Goal: Information Seeking & Learning: Find specific page/section

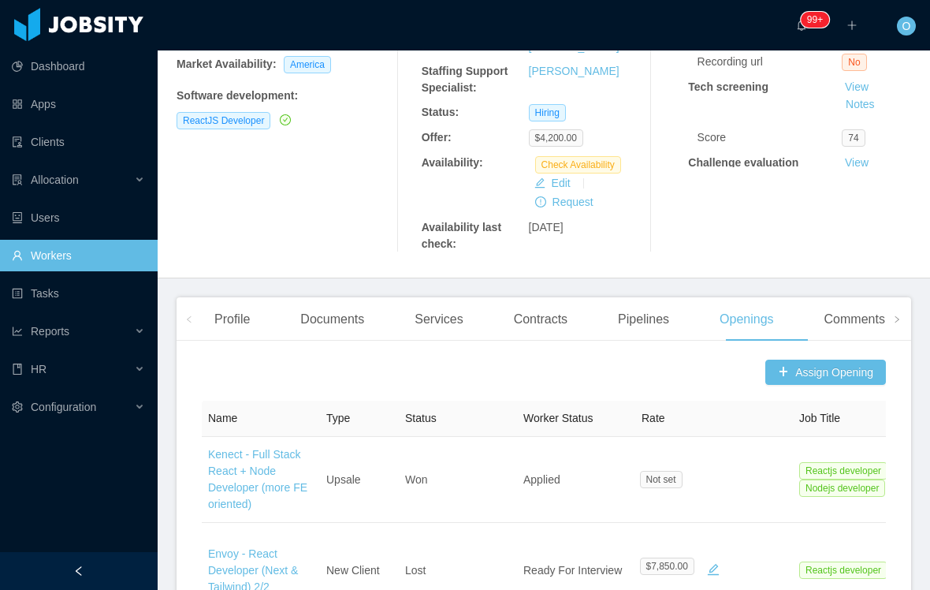
scroll to position [300, 0]
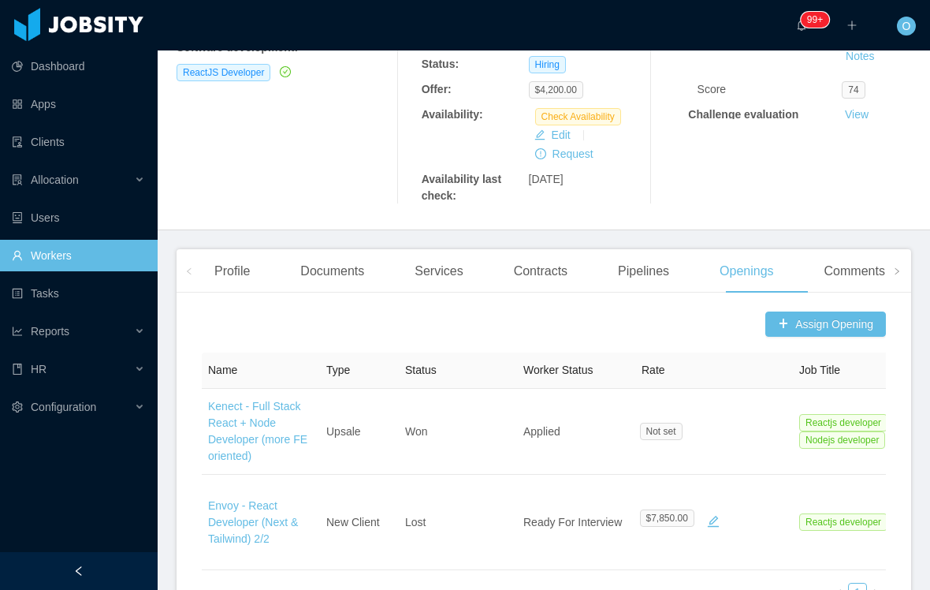
click at [225, 285] on div "Profile" at bounding box center [232, 271] width 61 height 44
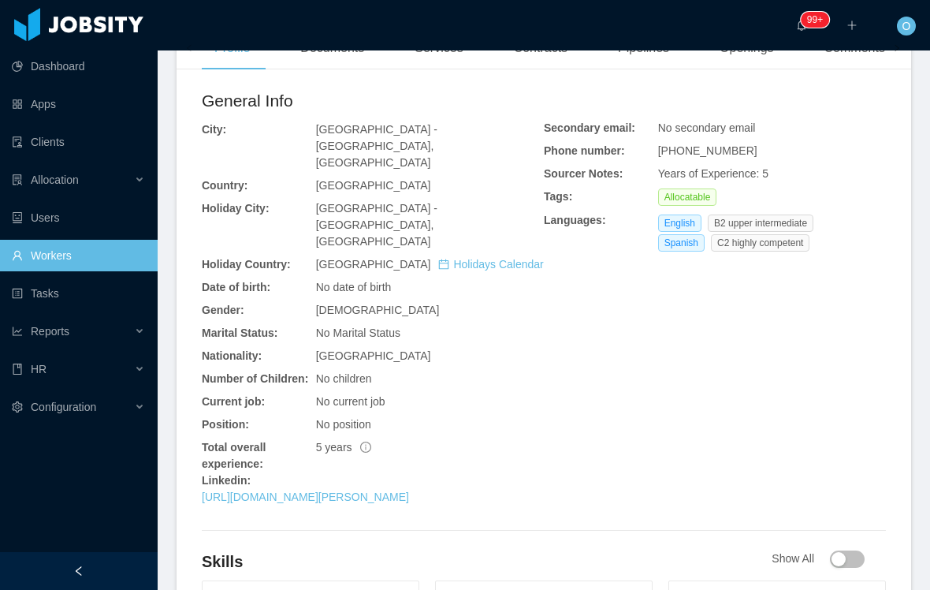
scroll to position [542, 0]
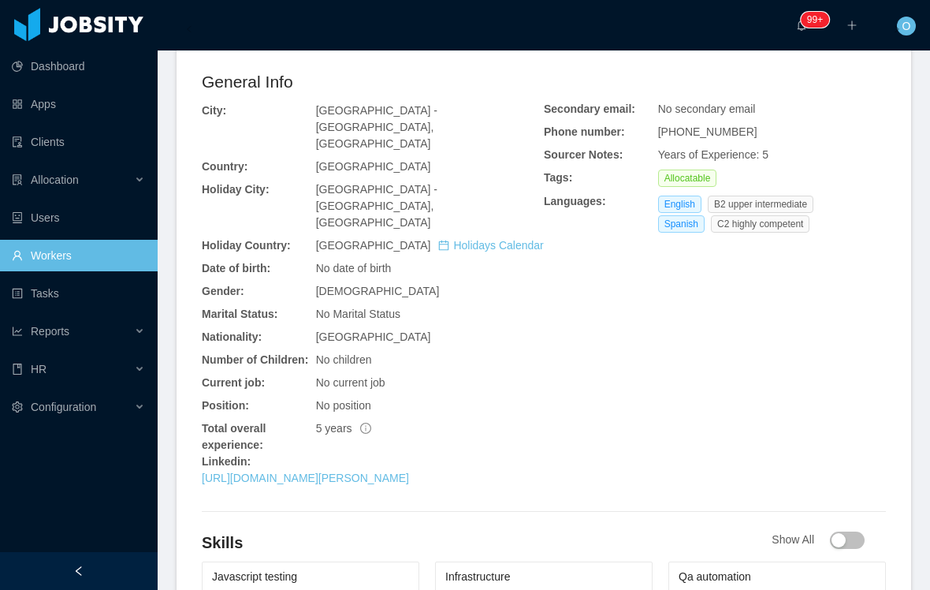
click at [300, 477] on link "https://www.linkedin.com/in/renata-ferrando-4a247741" at bounding box center [305, 477] width 207 height 13
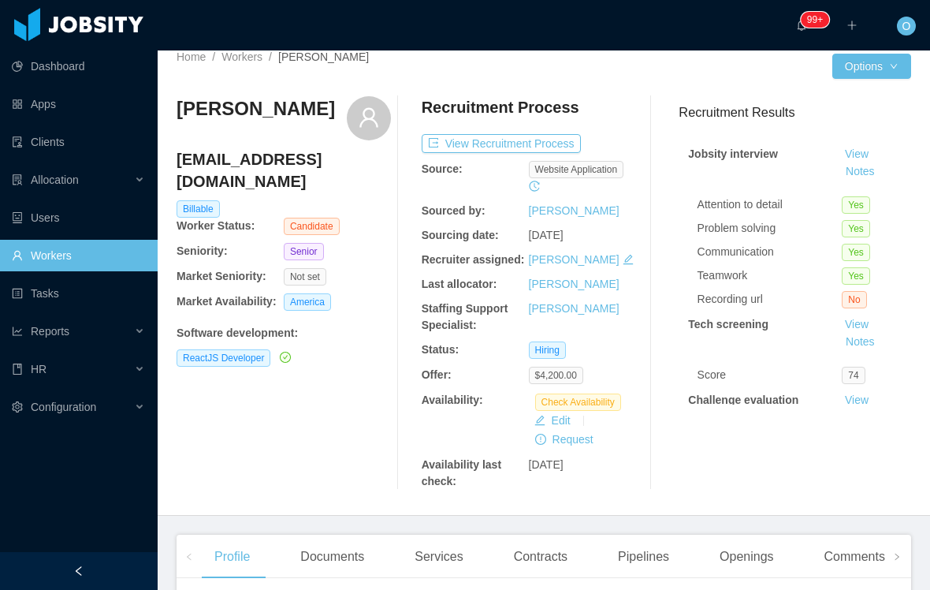
scroll to position [15, 0]
click at [559, 429] on button "Edit" at bounding box center [552, 419] width 49 height 19
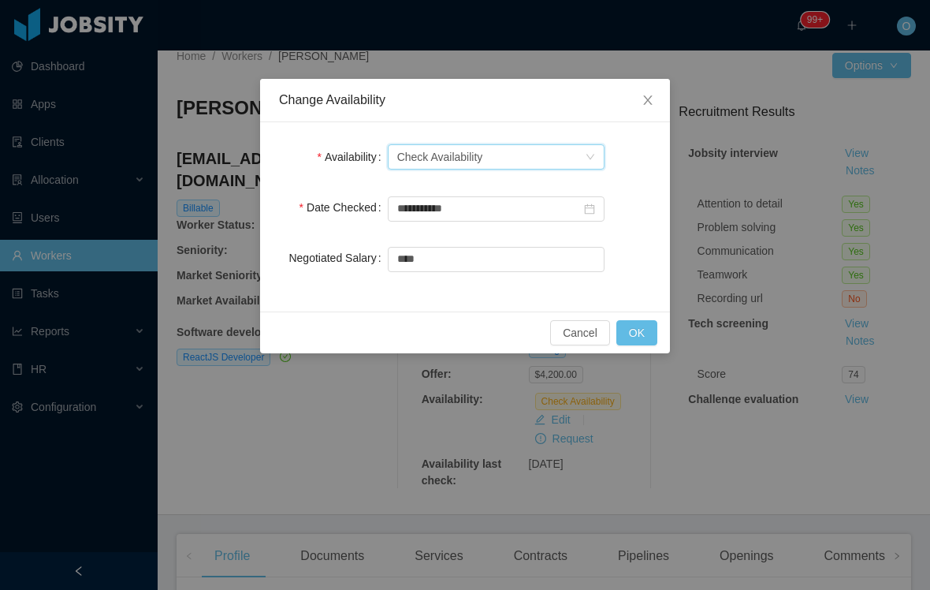
click at [594, 157] on icon "icon: down" at bounding box center [590, 156] width 9 height 9
click at [557, 218] on li "Not Available" at bounding box center [495, 213] width 217 height 25
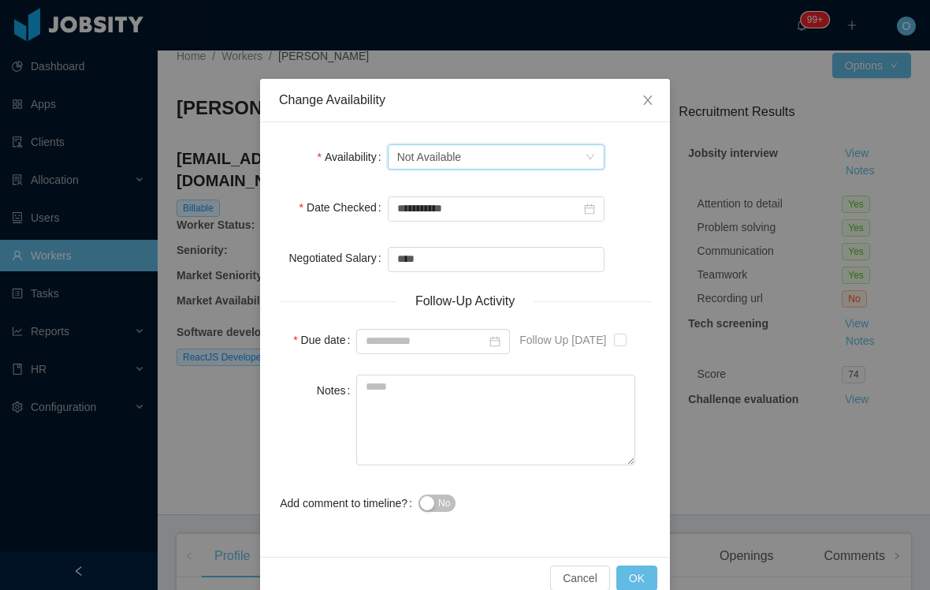
type input "**********"
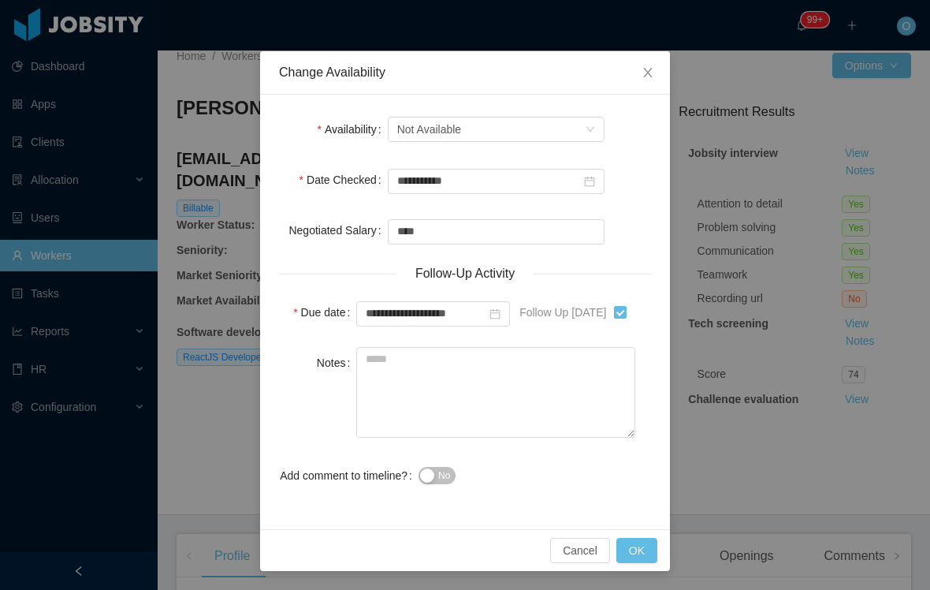
click at [643, 71] on icon "icon: close" at bounding box center [648, 72] width 13 height 13
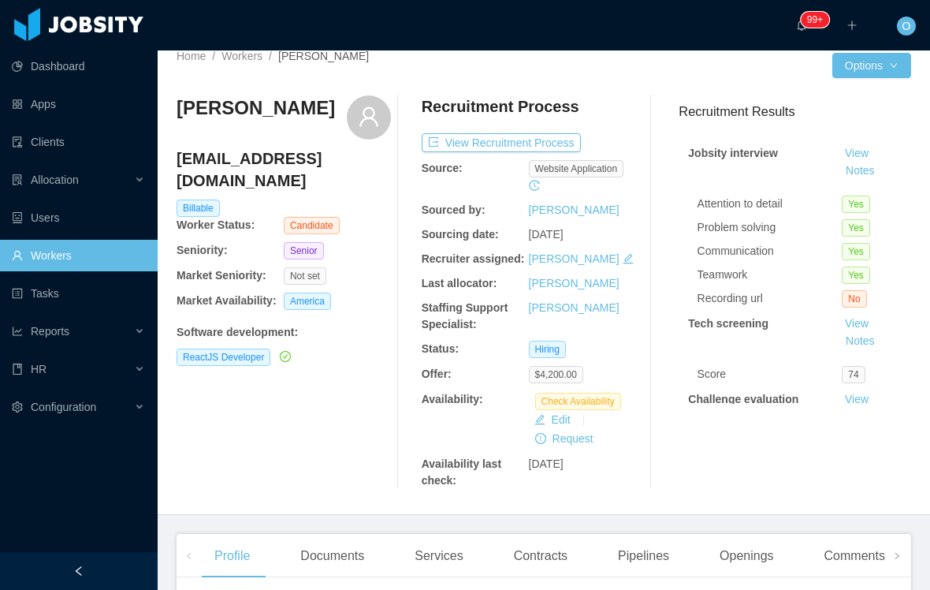
scroll to position [25, 0]
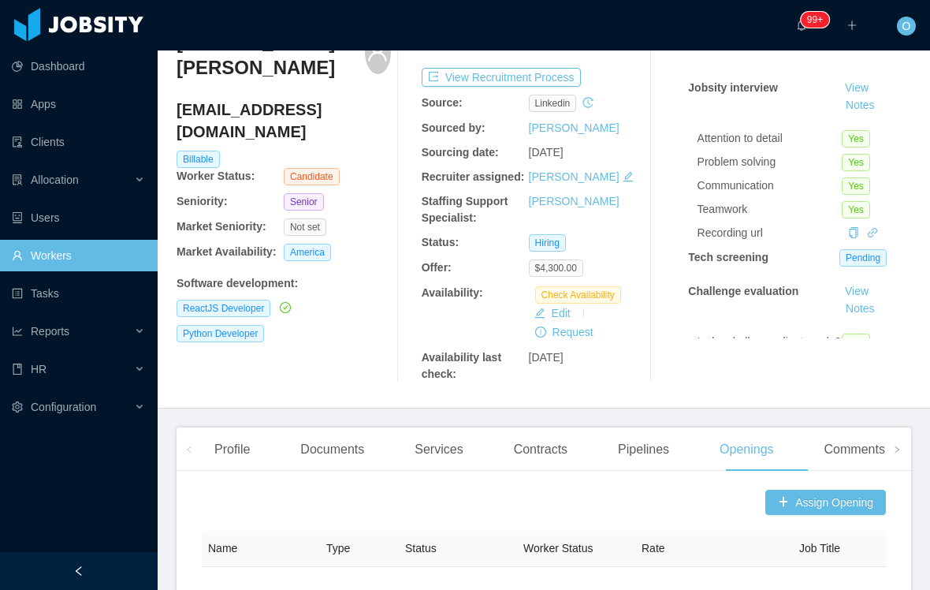
scroll to position [83, 0]
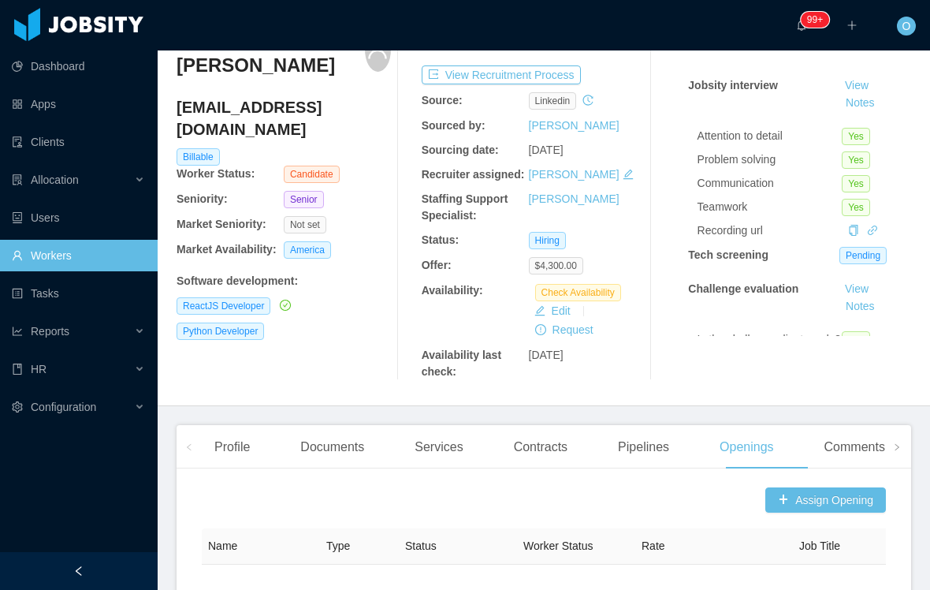
click at [231, 469] on div "Profile" at bounding box center [232, 447] width 61 height 44
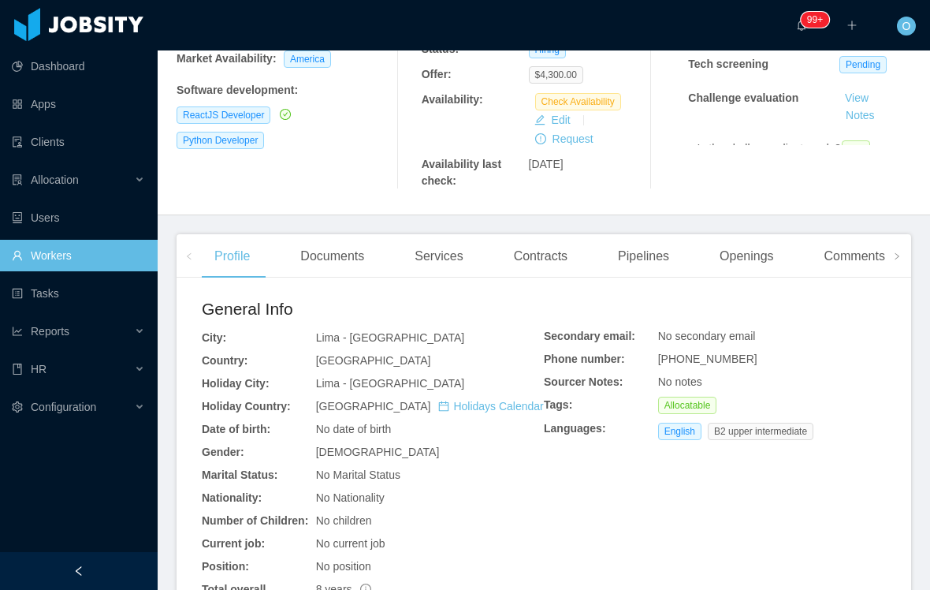
scroll to position [274, 0]
click at [893, 265] on span at bounding box center [896, 255] width 9 height 19
click at [853, 274] on div "Experience" at bounding box center [813, 255] width 88 height 44
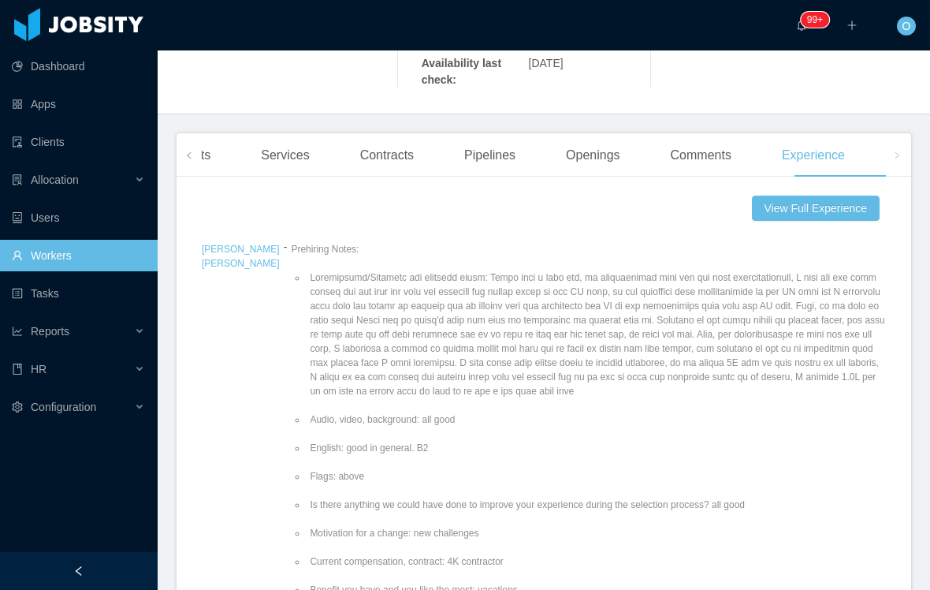
scroll to position [379, 0]
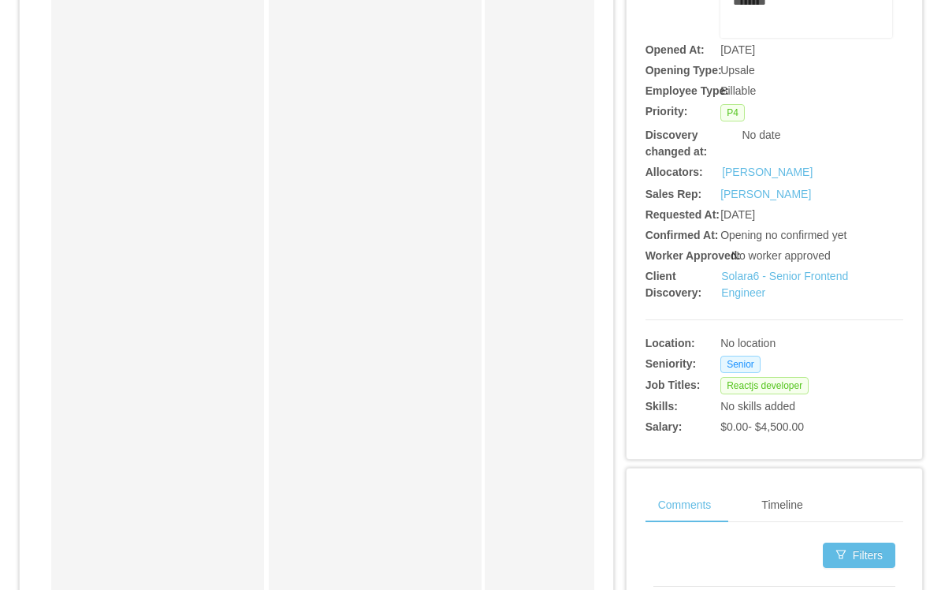
scroll to position [313, 0]
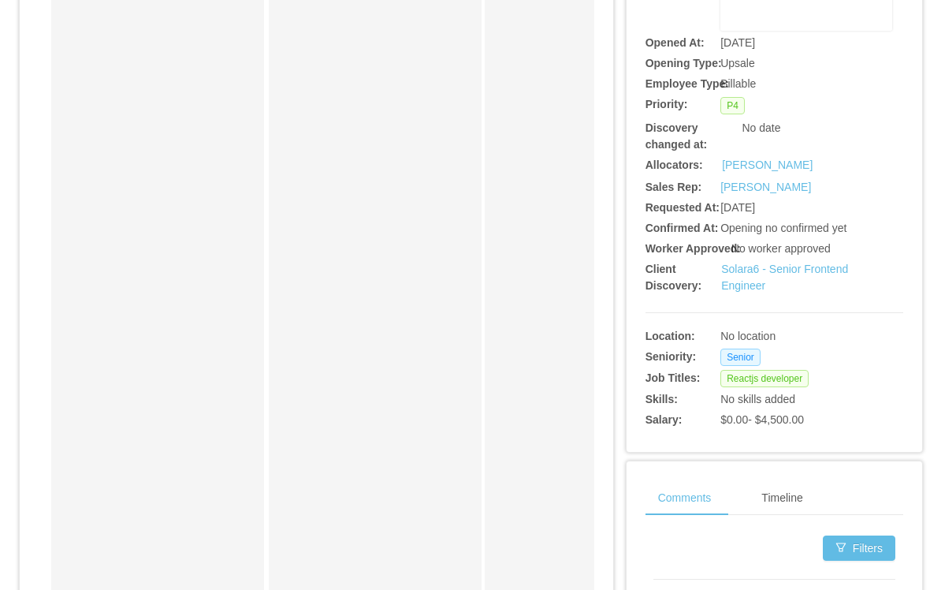
click at [773, 292] on link "Solara6 - Senior Frontend Engineer" at bounding box center [784, 277] width 127 height 29
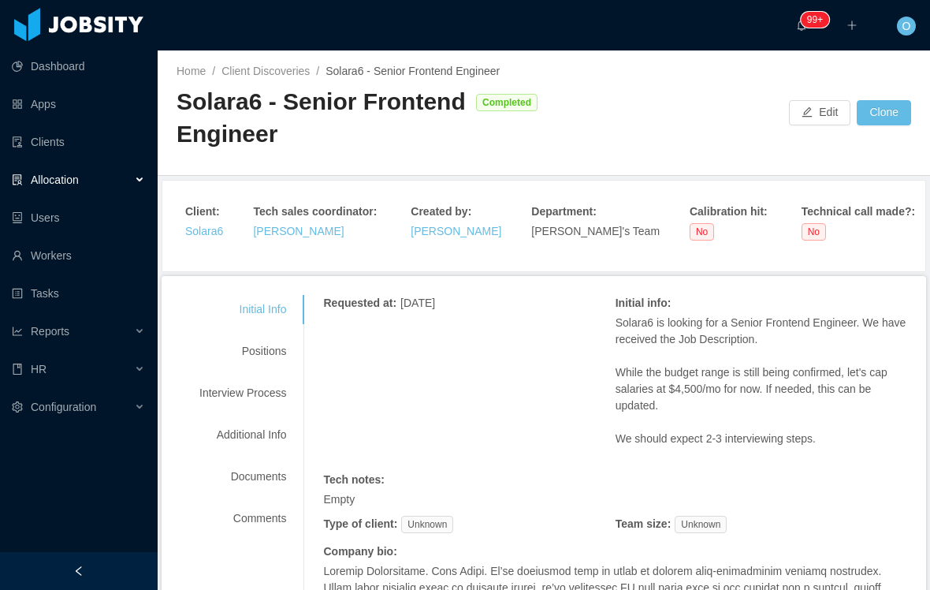
click at [284, 356] on div "Positions" at bounding box center [243, 351] width 125 height 29
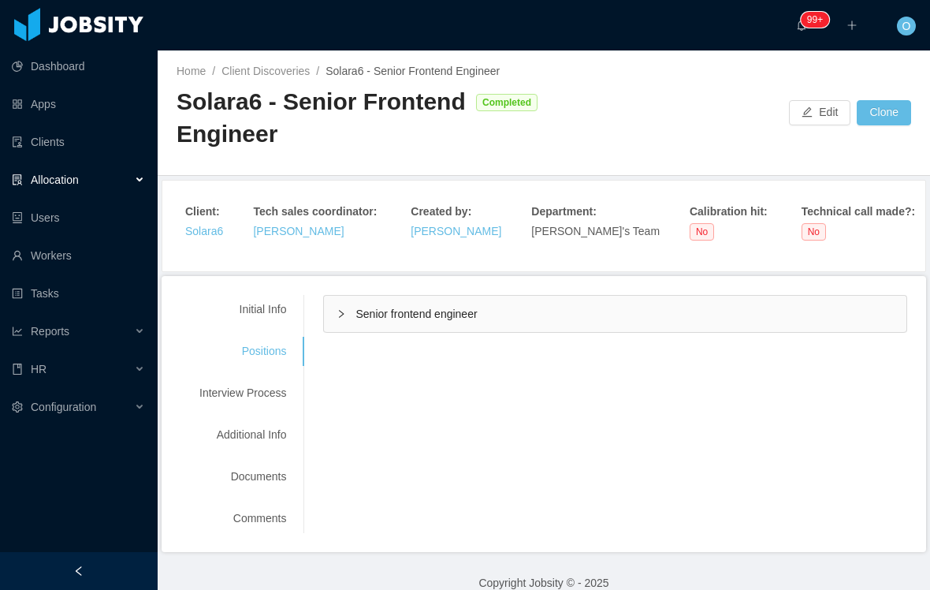
click at [274, 406] on div "Interview Process" at bounding box center [243, 392] width 125 height 29
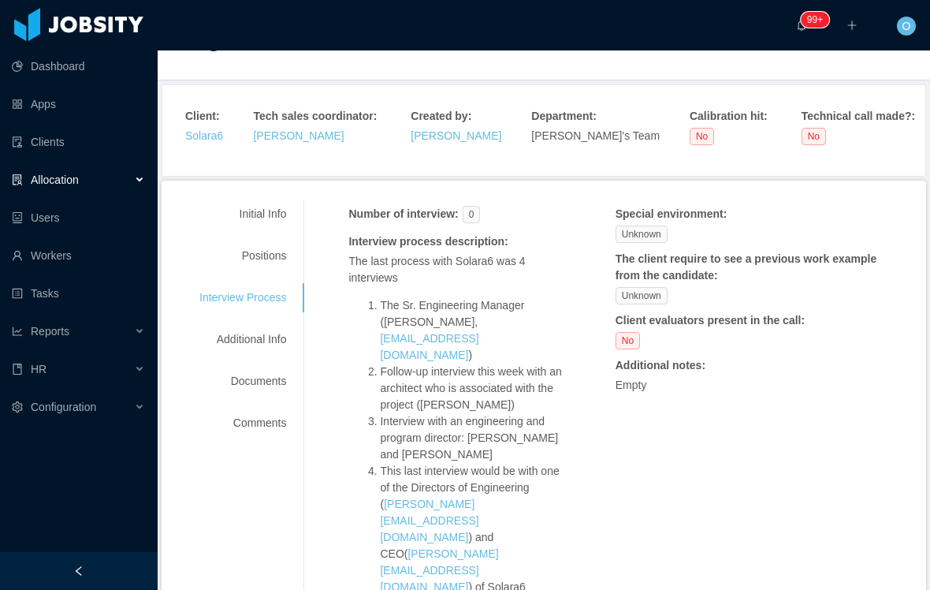
scroll to position [102, 0]
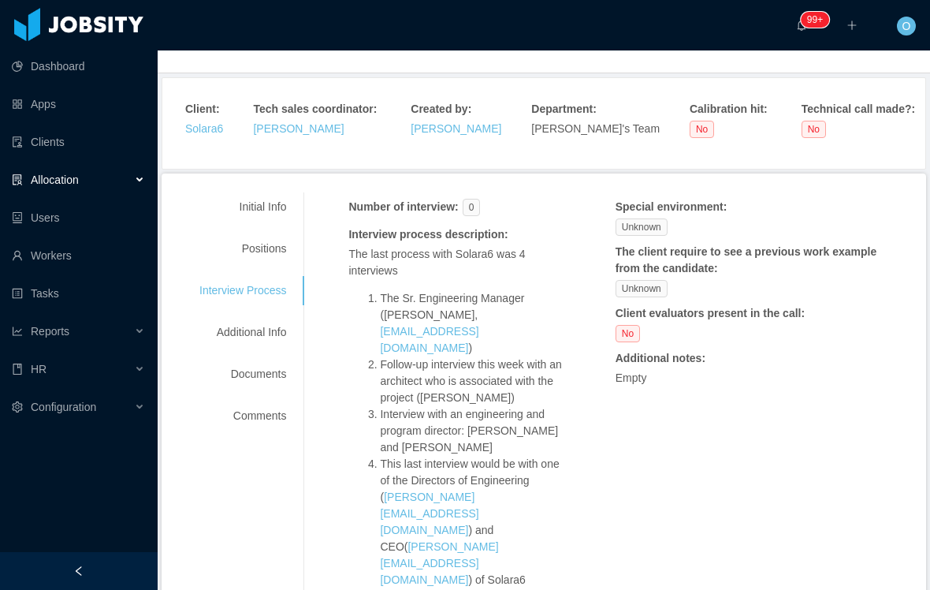
click at [282, 261] on div "Positions" at bounding box center [243, 248] width 125 height 29
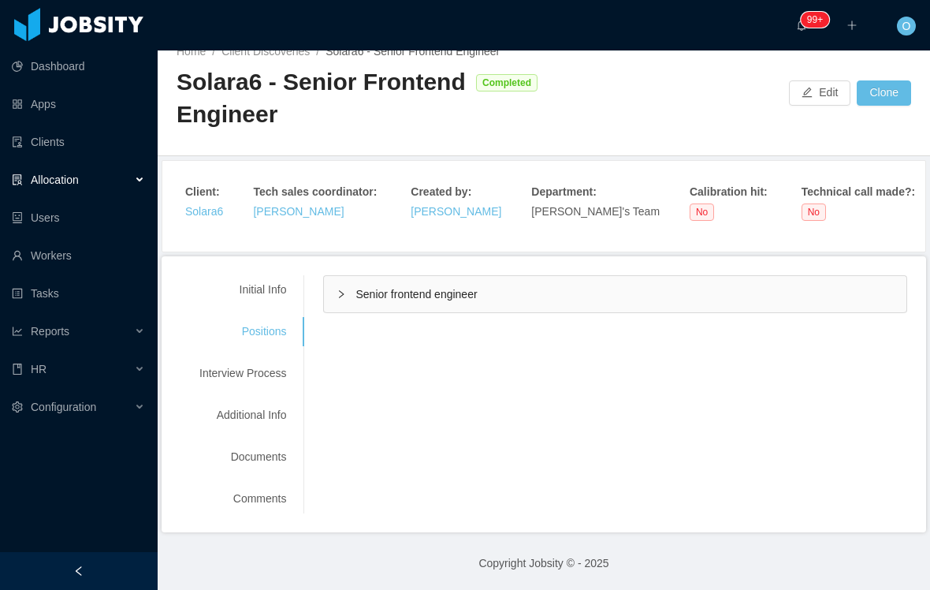
click at [344, 304] on div "Senior frontend engineer" at bounding box center [615, 294] width 583 height 36
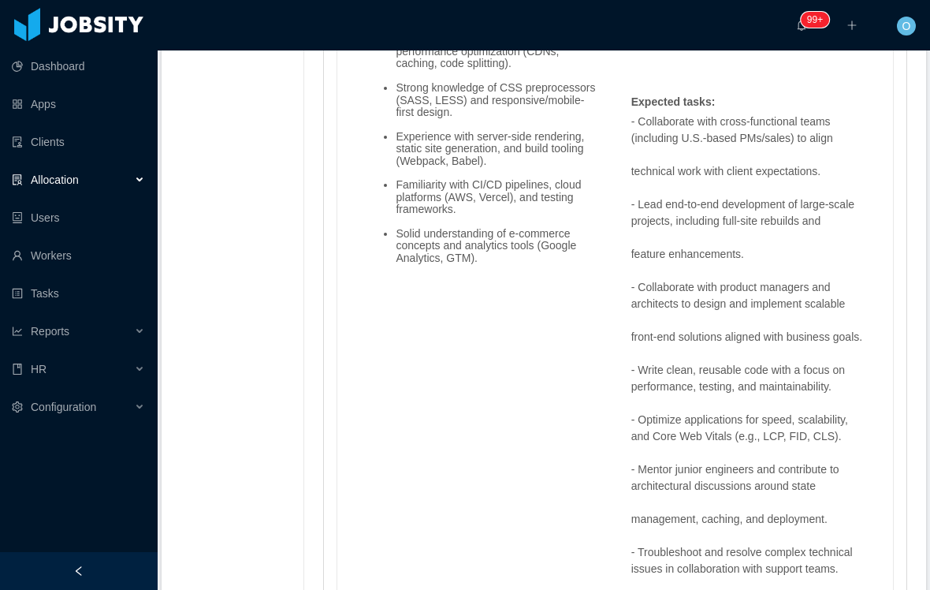
scroll to position [1922, 0]
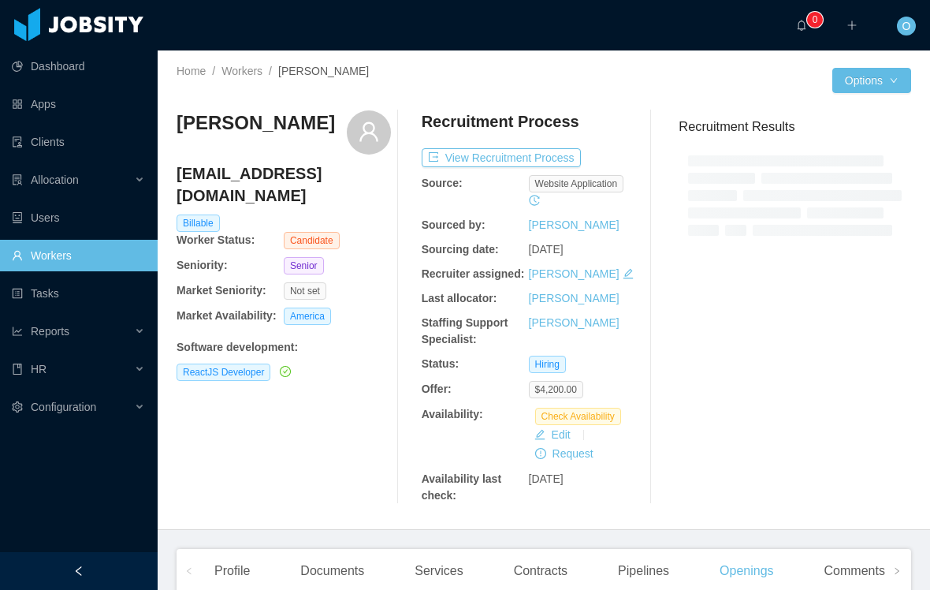
click at [871, 378] on div "Recruitment Results" at bounding box center [788, 306] width 245 height 393
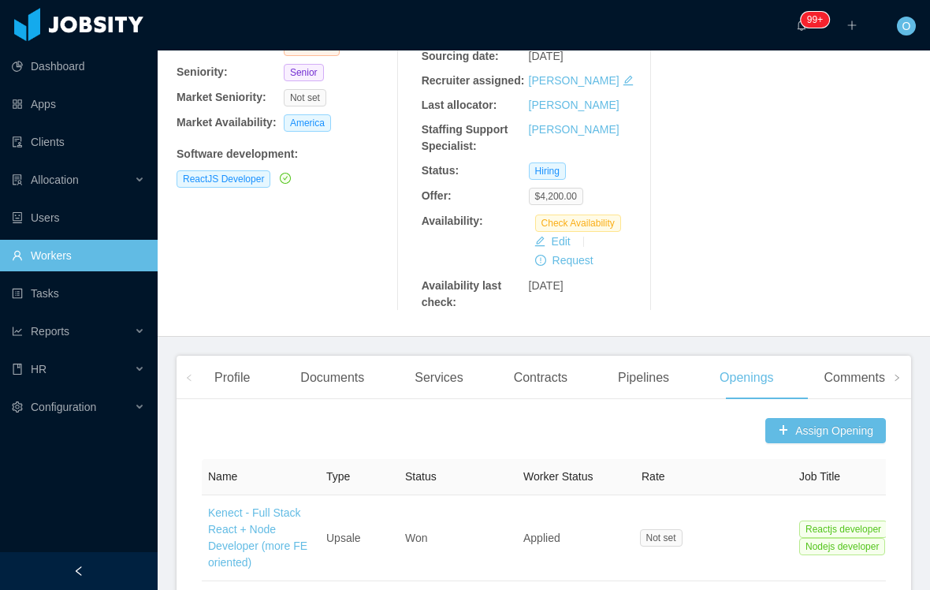
scroll to position [222, 0]
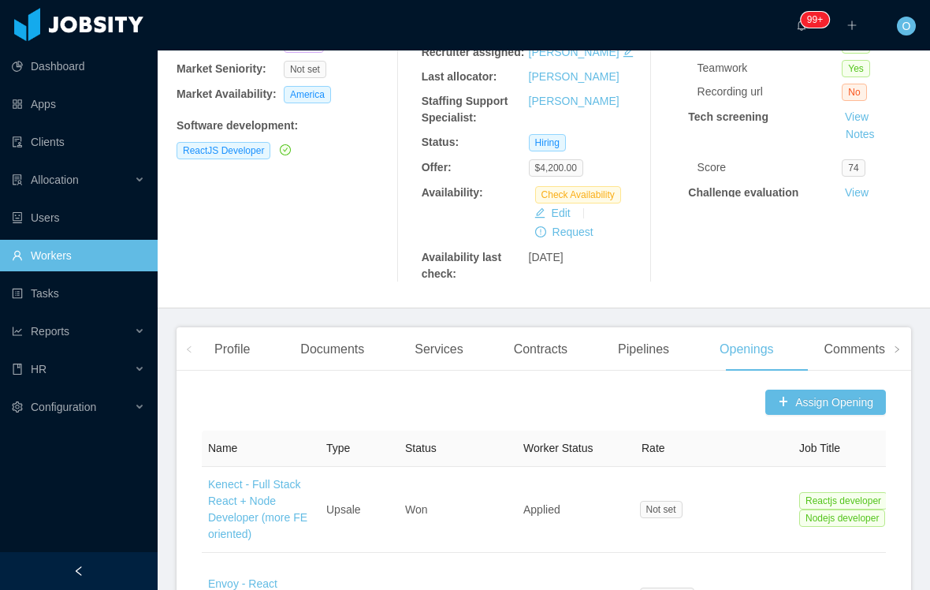
click at [888, 366] on span at bounding box center [897, 348] width 25 height 43
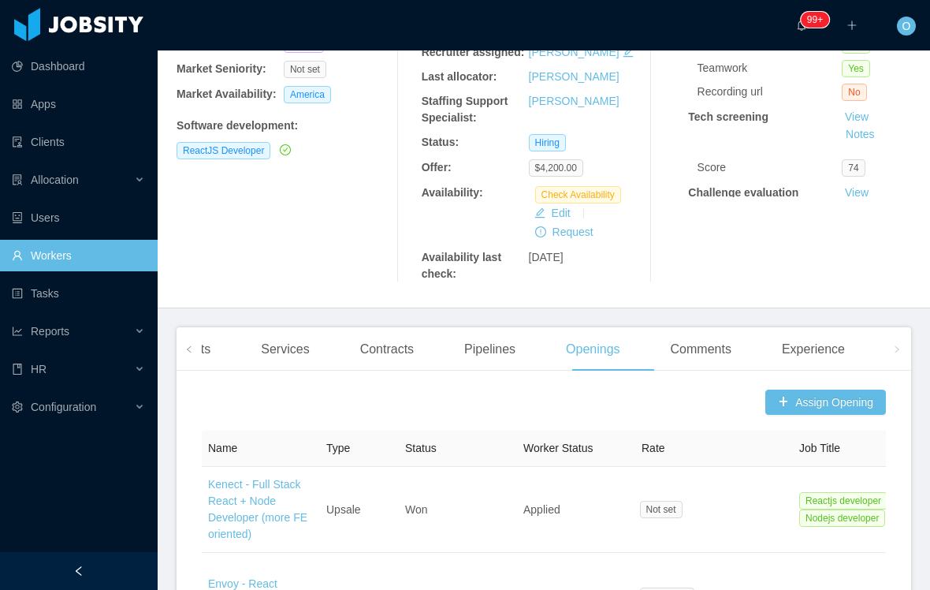
click at [899, 353] on icon "icon: right" at bounding box center [897, 349] width 8 height 8
click at [849, 371] on div "Experience" at bounding box center [813, 349] width 88 height 44
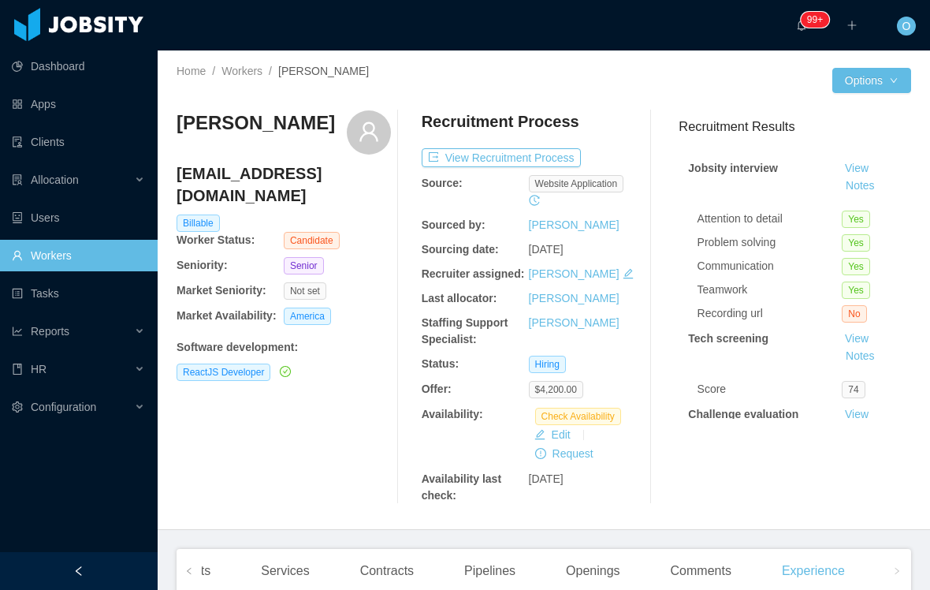
click at [846, 173] on link "View" at bounding box center [857, 168] width 35 height 13
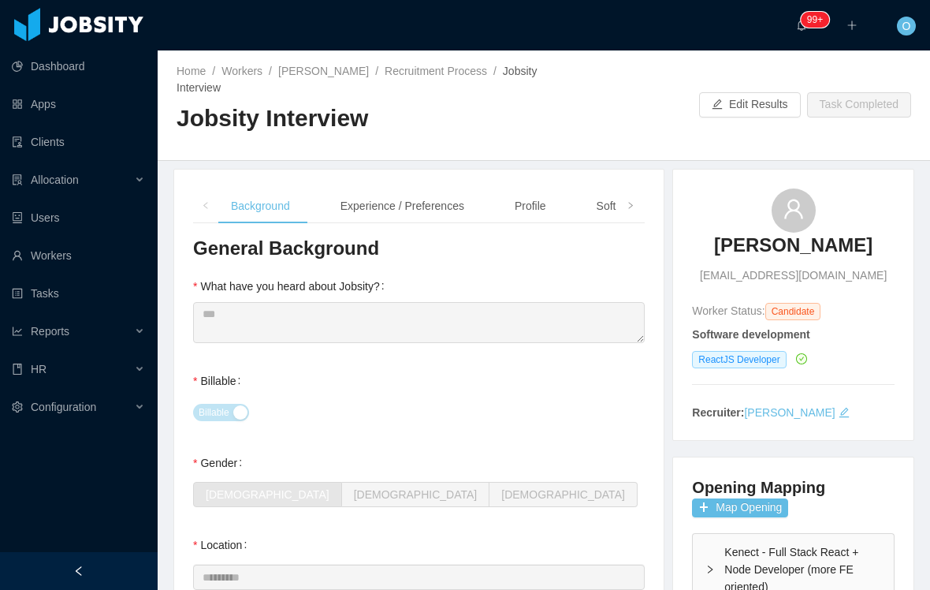
click at [449, 218] on div "Experience / Preferences" at bounding box center [402, 205] width 149 height 35
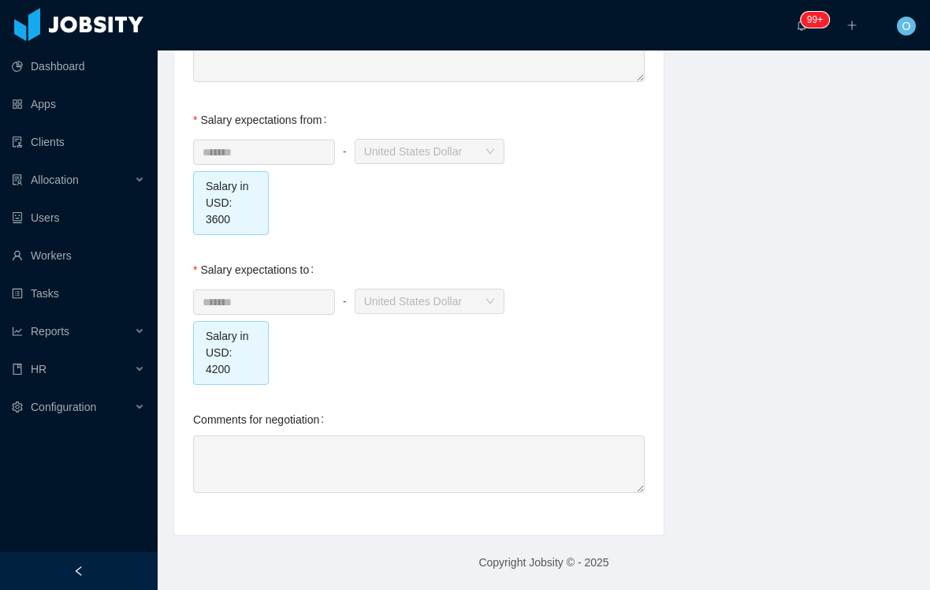
scroll to position [1790, 0]
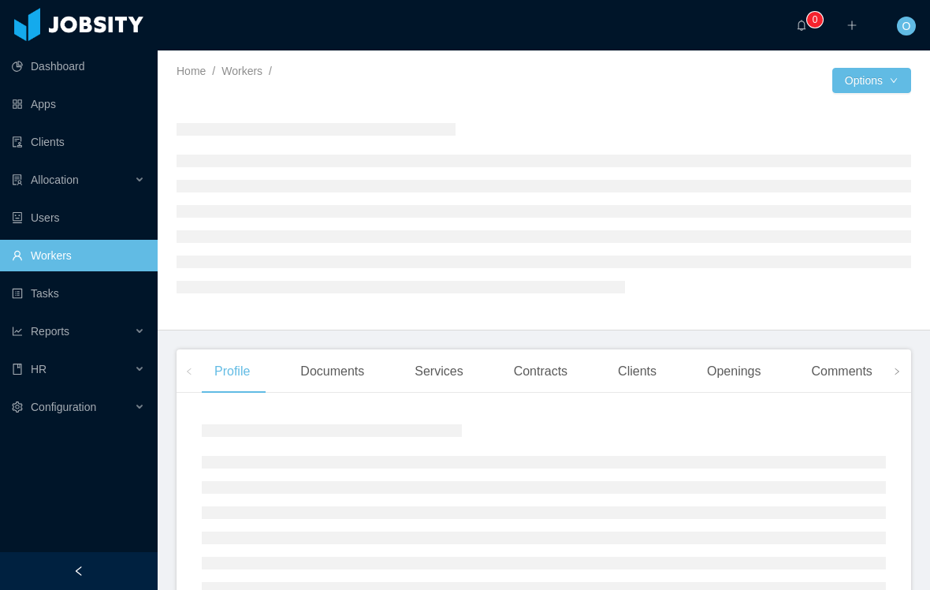
click at [254, 76] on link "Workers" at bounding box center [242, 71] width 41 height 13
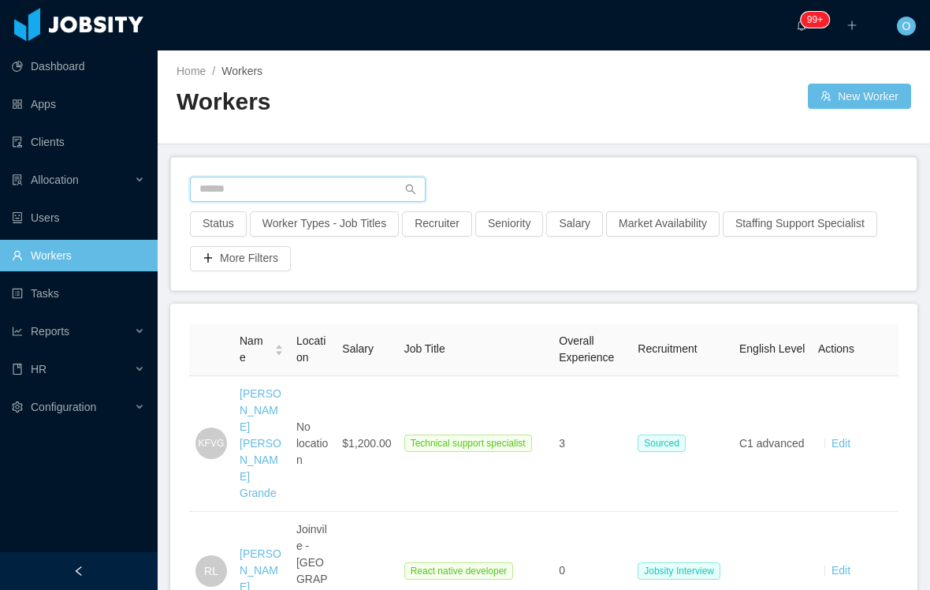
click at [247, 200] on input "text" at bounding box center [308, 189] width 236 height 25
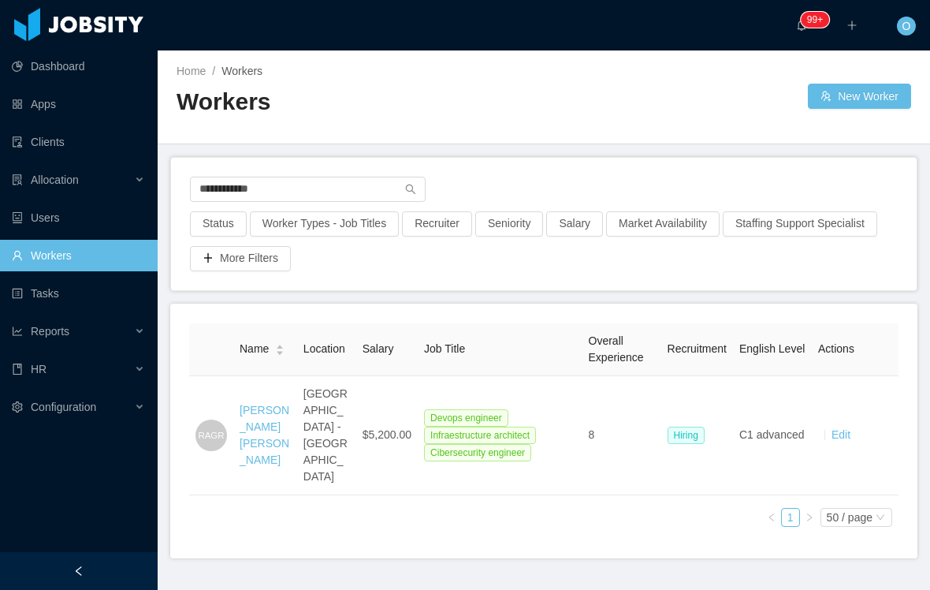
type input "**********"
